Goal: Task Accomplishment & Management: Manage account settings

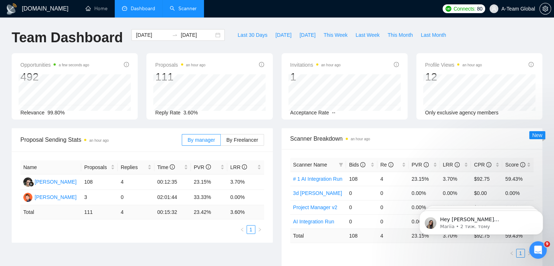
click at [192, 7] on link "Scanner" at bounding box center [183, 8] width 27 height 6
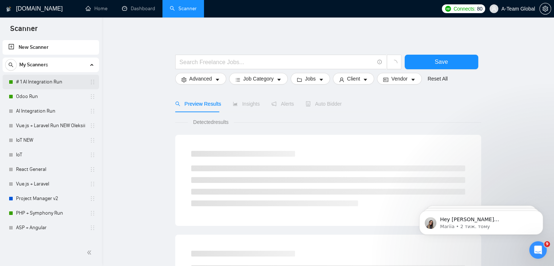
click at [43, 80] on link "# 1 AI Integration Run" at bounding box center [50, 82] width 69 height 15
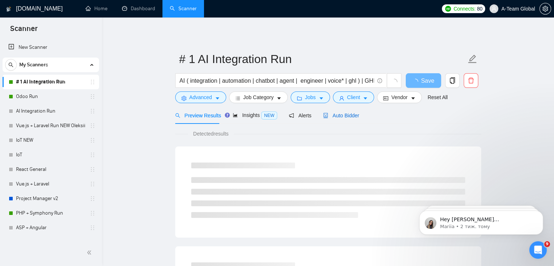
click at [338, 115] on span "Auto Bidder" at bounding box center [341, 116] width 36 height 6
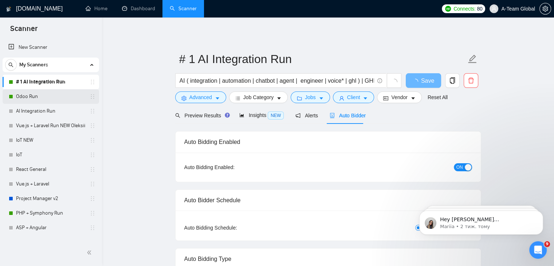
click at [36, 99] on link "Odoo Run" at bounding box center [50, 96] width 69 height 15
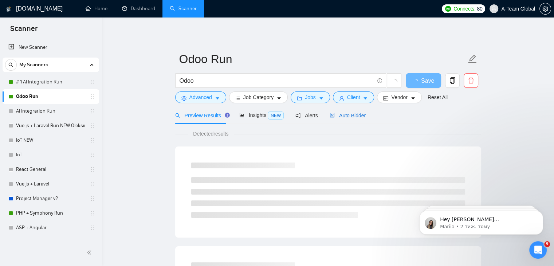
click at [342, 115] on span "Auto Bidder" at bounding box center [348, 116] width 36 height 6
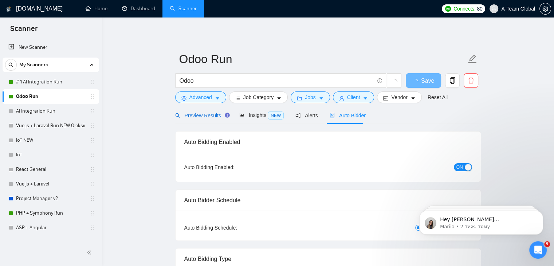
click at [194, 117] on span "Preview Results" at bounding box center [201, 116] width 52 height 6
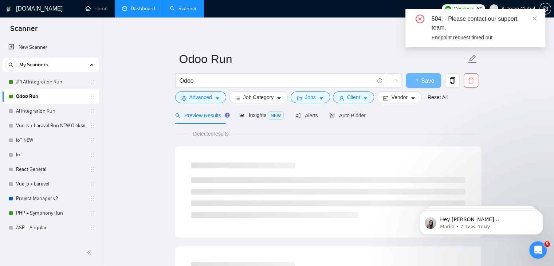
click at [145, 12] on link "Dashboard" at bounding box center [138, 8] width 33 height 6
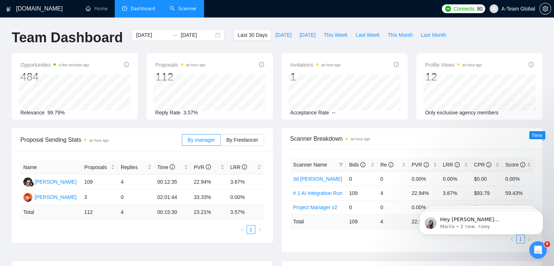
click at [186, 11] on link "Scanner" at bounding box center [183, 8] width 27 height 6
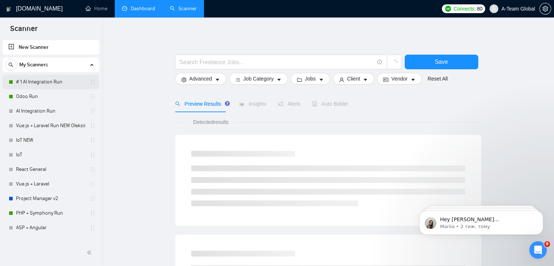
click at [32, 80] on link "# 1 AI Integration Run" at bounding box center [50, 82] width 69 height 15
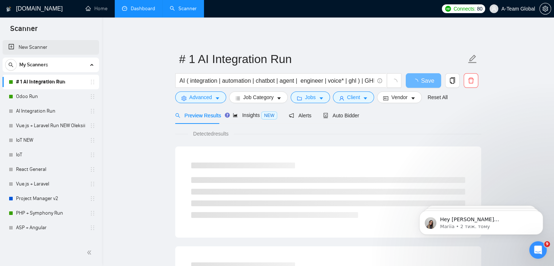
click at [39, 51] on link "New Scanner" at bounding box center [50, 47] width 85 height 15
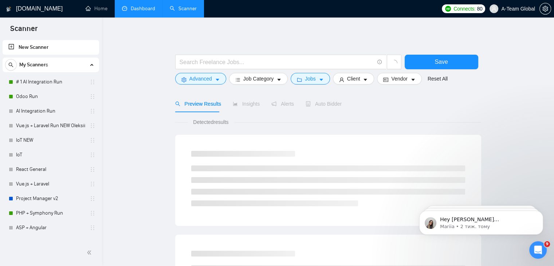
click at [47, 71] on span "My Scanners" at bounding box center [33, 65] width 29 height 15
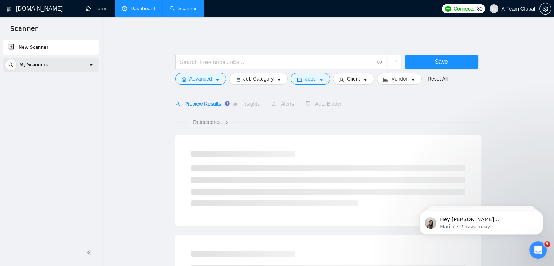
click at [47, 71] on span "My Scanners" at bounding box center [33, 65] width 29 height 15
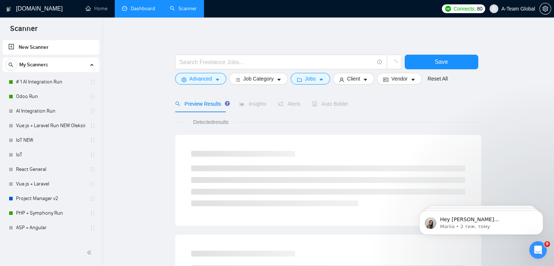
drag, startPoint x: 330, startPoint y: 0, endPoint x: 140, endPoint y: 8, distance: 189.9
click at [140, 8] on link "Dashboard" at bounding box center [138, 8] width 33 height 6
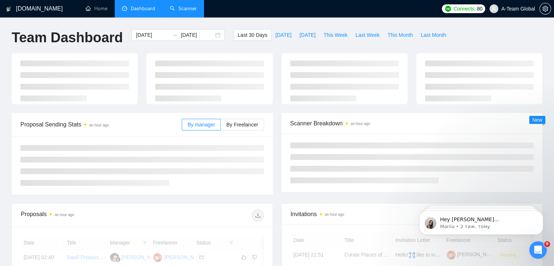
click at [185, 9] on link "Scanner" at bounding box center [183, 8] width 27 height 6
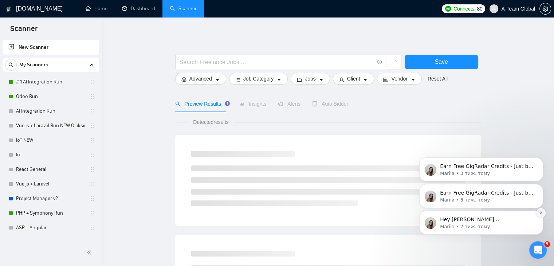
click at [543, 213] on icon "Dismiss notification" at bounding box center [541, 213] width 4 height 4
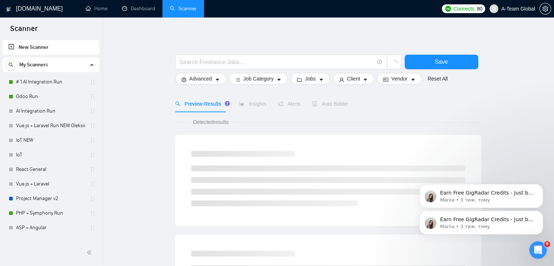
click at [543, 213] on icon "Dismiss notification" at bounding box center [540, 212] width 3 height 3
click at [542, 213] on icon "Dismiss notification" at bounding box center [541, 213] width 4 height 4
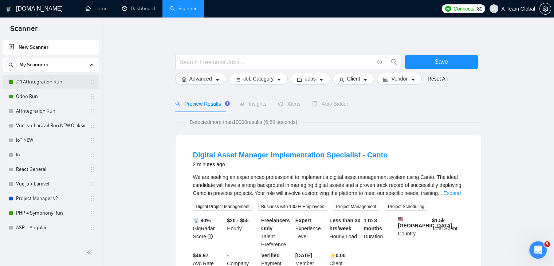
click at [52, 83] on link "# 1 AI Integration Run" at bounding box center [50, 82] width 69 height 15
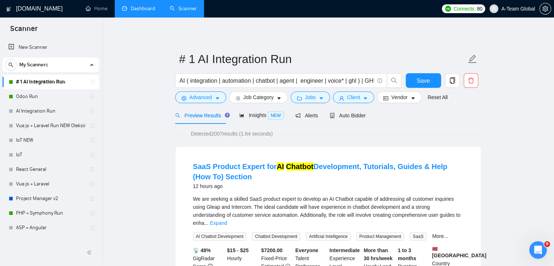
click at [135, 12] on link "Dashboard" at bounding box center [138, 8] width 33 height 6
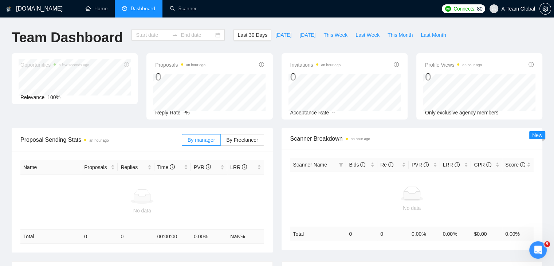
type input "[DATE]"
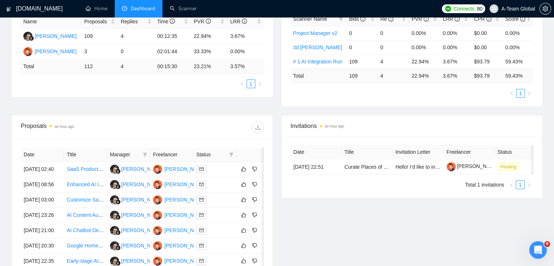
scroll to position [182, 0]
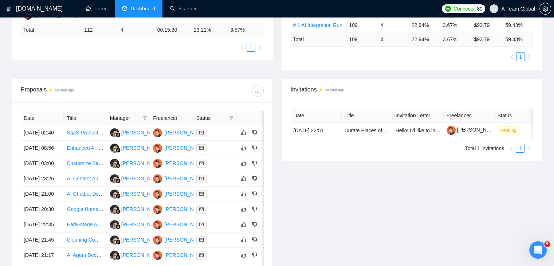
click at [109, 83] on div "Proposals an hour ago" at bounding box center [142, 90] width 243 height 23
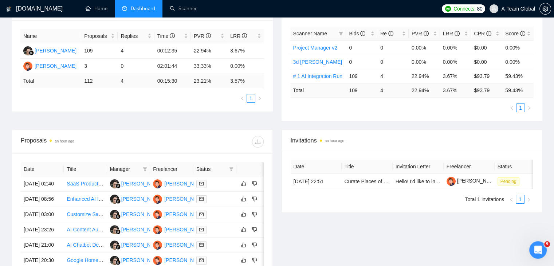
scroll to position [73, 0]
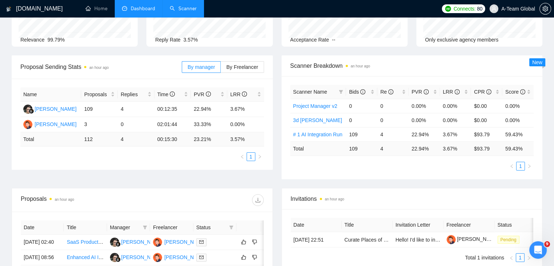
click at [193, 5] on link "Scanner" at bounding box center [183, 8] width 27 height 6
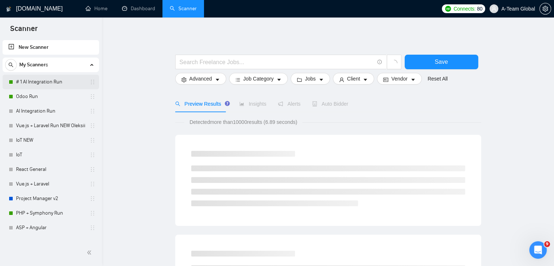
click at [55, 77] on link "# 1 AI Integration Run" at bounding box center [50, 82] width 69 height 15
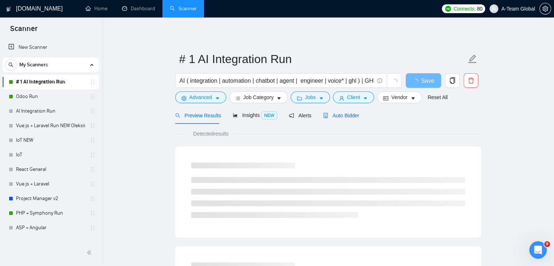
click at [346, 117] on span "Auto Bidder" at bounding box center [341, 116] width 36 height 6
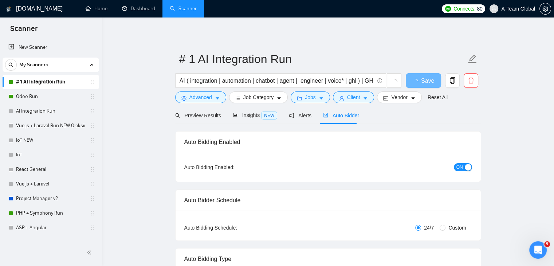
checkbox input "true"
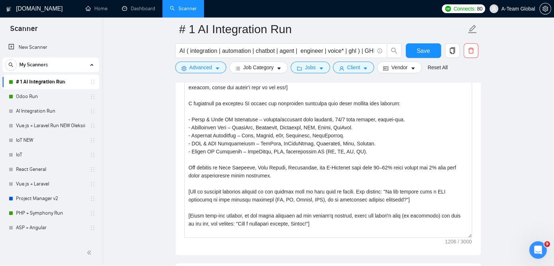
scroll to position [874, 0]
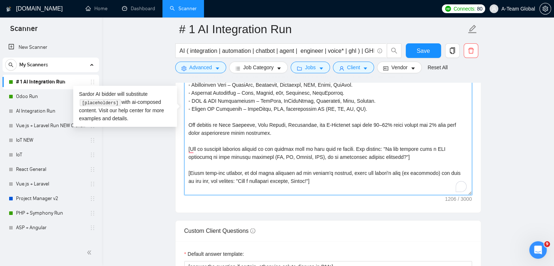
drag, startPoint x: 407, startPoint y: 158, endPoint x: 188, endPoint y: 145, distance: 218.5
click at [188, 145] on textarea "Cover letter template:" at bounding box center [328, 113] width 288 height 164
paste textarea ", "Do you have a mock-up of the designs already?". Show that you know a practic…"
drag, startPoint x: 390, startPoint y: 147, endPoint x: 227, endPoint y: 158, distance: 163.6
click at [227, 158] on textarea "Cover letter template:" at bounding box center [328, 113] width 288 height 164
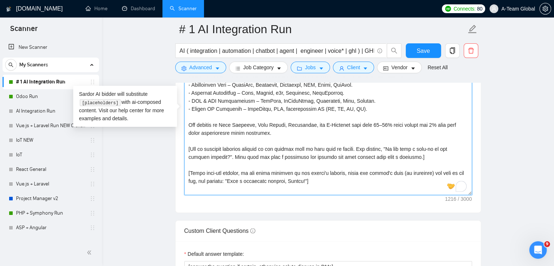
paste textarea "already have a CRM connected to your inbound channels (FB, IG, Google, SMS), or…"
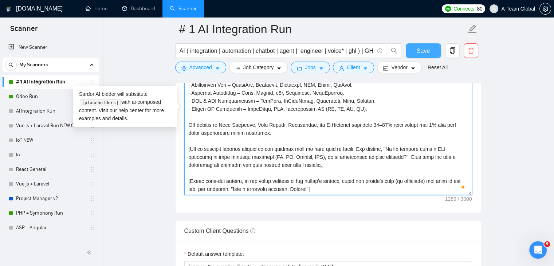
type textarea "[Write a personal greeting using the client's name or company name (if any is p…"
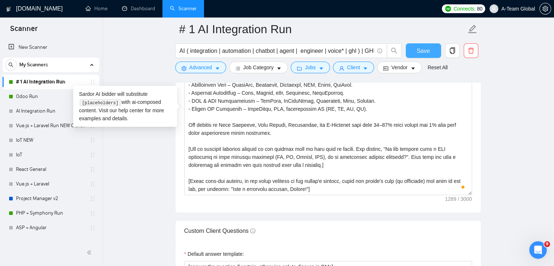
click at [424, 51] on span "Save" at bounding box center [423, 50] width 13 height 9
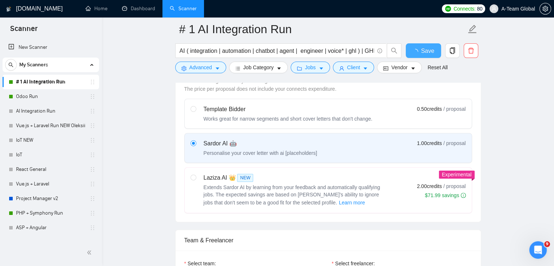
checkbox input "true"
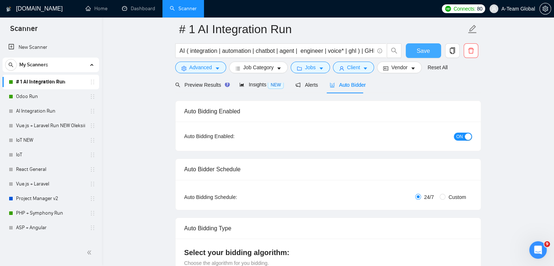
scroll to position [0, 0]
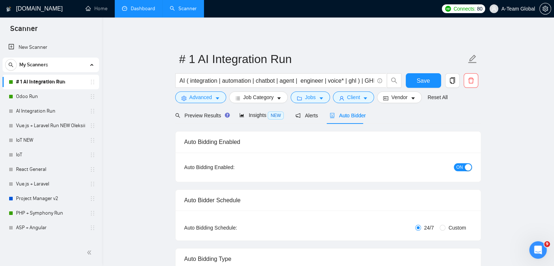
click at [141, 12] on link "Dashboard" at bounding box center [138, 8] width 33 height 6
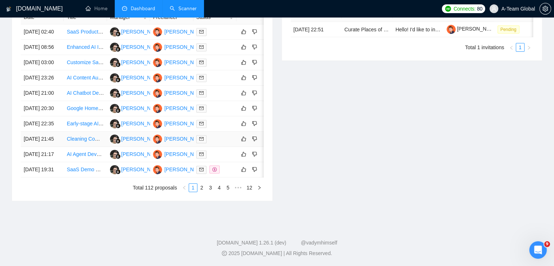
scroll to position [328, 0]
click at [202, 192] on link "2" at bounding box center [202, 188] width 8 height 8
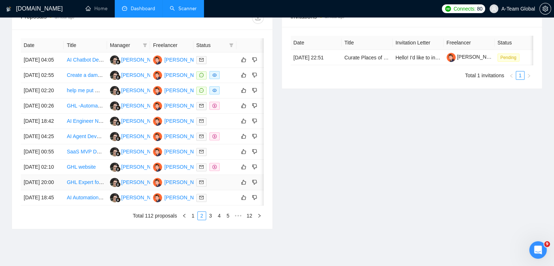
scroll to position [291, 0]
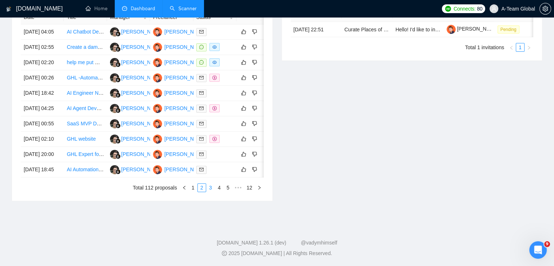
click at [212, 192] on link "3" at bounding box center [211, 188] width 8 height 8
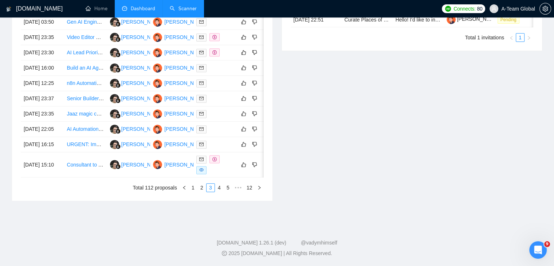
scroll to position [359, 0]
click at [192, 188] on link "1" at bounding box center [193, 188] width 8 height 8
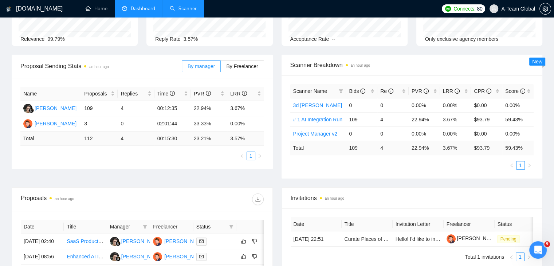
scroll to position [0, 0]
